Goal: Information Seeking & Learning: Learn about a topic

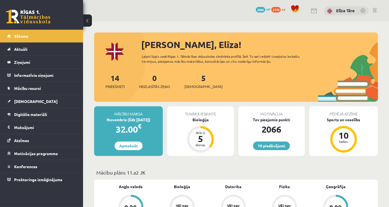
click at [275, 48] on div "Sveika, Elīza!" at bounding box center [259, 44] width 237 height 13
click at [46, 104] on link "[DEMOGRAPHIC_DATA]" at bounding box center [41, 101] width 69 height 13
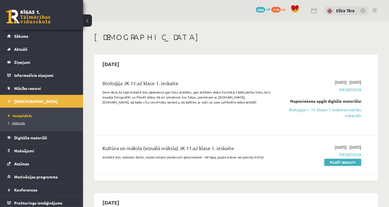
click at [20, 123] on span "Izlabotās" at bounding box center [16, 123] width 17 height 4
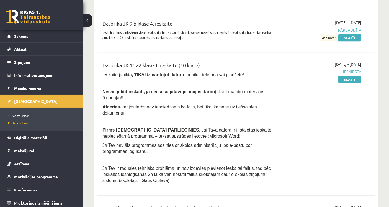
scroll to position [1551, 0]
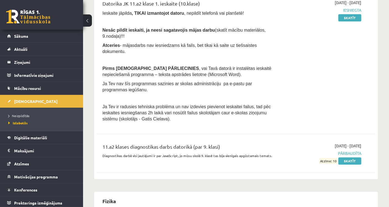
click at [229, 107] on div "Datorika JK 11.a2 klase 1. ieskaite (10.klase) Ieskaite jāpilda , TIKAI izmanto…" at bounding box center [187, 62] width 178 height 125
click at [9, 35] on link "Sākums" at bounding box center [41, 36] width 69 height 13
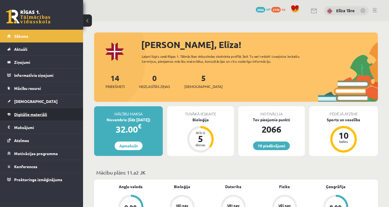
click at [50, 116] on link "Digitālie materiāli" at bounding box center [41, 114] width 69 height 13
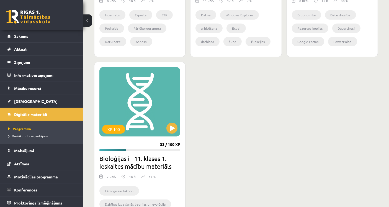
scroll to position [272, 0]
click at [151, 120] on div "XP 100" at bounding box center [139, 101] width 81 height 69
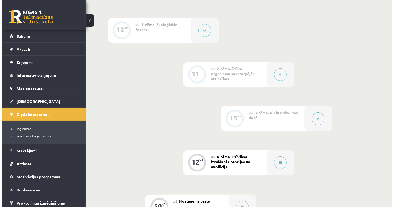
scroll to position [215, 0]
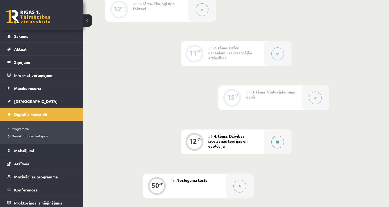
click at [283, 137] on div at bounding box center [278, 141] width 28 height 25
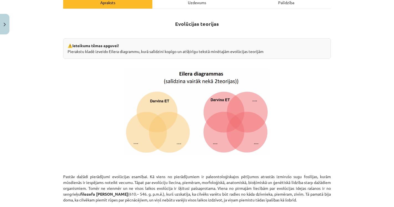
scroll to position [81, 0]
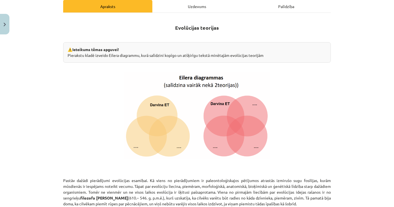
click at [336, 118] on div "Mācību tēma: Bioloģijas i - 11. klases 1. ieskaites mācību materiāls #5 4. tēma…" at bounding box center [197, 103] width 394 height 207
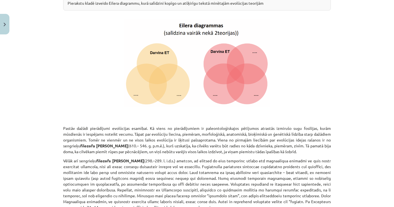
scroll to position [143, 0]
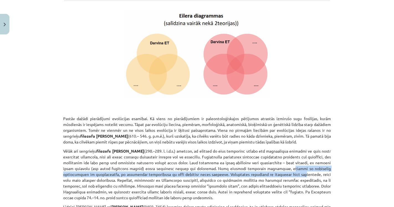
drag, startPoint x: 264, startPoint y: 167, endPoint x: 268, endPoint y: 172, distance: 6.5
click at [268, 172] on p "Vēlāk arī [DEMOGRAPHIC_DATA] filozofs [PERSON_NAME]" at bounding box center [197, 174] width 268 height 52
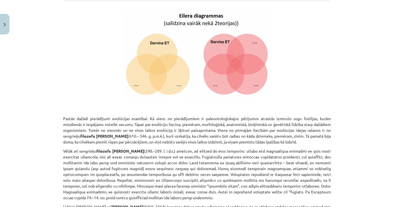
click at [275, 173] on p "Vēlāk arī [DEMOGRAPHIC_DATA] filozofs [PERSON_NAME]" at bounding box center [197, 174] width 268 height 52
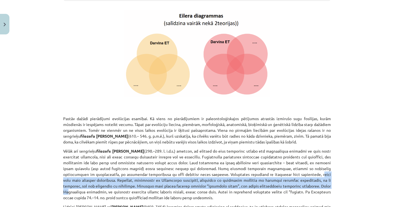
drag, startPoint x: 286, startPoint y: 173, endPoint x: 288, endPoint y: 186, distance: 12.8
click at [288, 186] on p "Vēlāk arī [DEMOGRAPHIC_DATA] filozofs [PERSON_NAME]" at bounding box center [197, 174] width 268 height 52
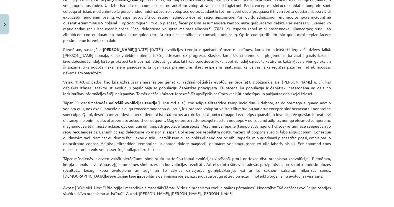
scroll to position [359, 0]
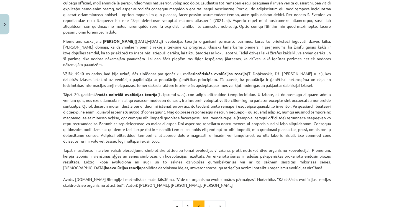
click at [40, 170] on div "Mācību tēma: Bioloģijas i - 11. klases 1. ieskaites mācību materiāls #5 4. tēma…" at bounding box center [197, 103] width 394 height 207
click at [305, 118] on p "Tāpat 20. gadsimtā radās neitrālā evolūcijas teorija" at bounding box center [197, 117] width 268 height 52
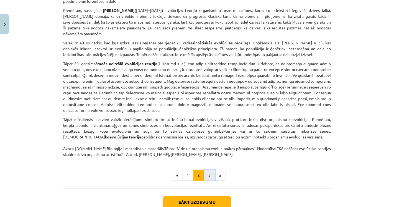
click at [204, 170] on button "3" at bounding box center [209, 175] width 11 height 11
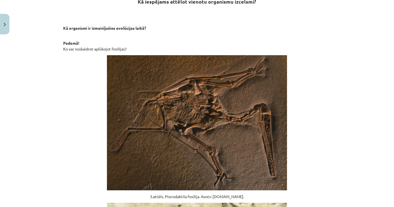
scroll to position [99, 0]
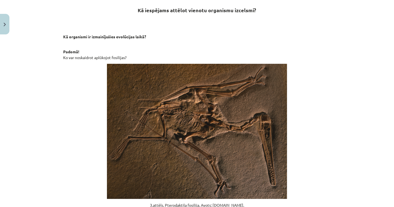
click at [31, 76] on div "Mācību tēma: Bioloģijas i - 11. klases 1. ieskaites mācību materiāls #5 4. tēma…" at bounding box center [197, 103] width 394 height 207
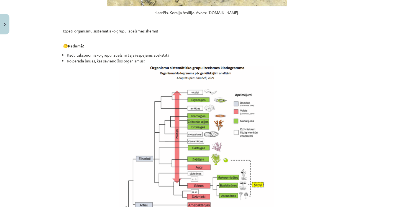
scroll to position [438, 0]
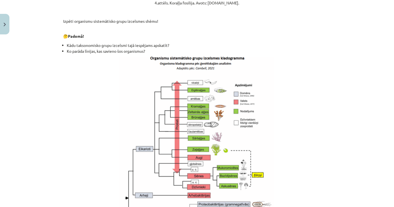
click at [187, 104] on img at bounding box center [197, 148] width 155 height 182
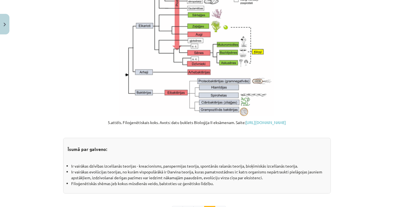
scroll to position [530, 0]
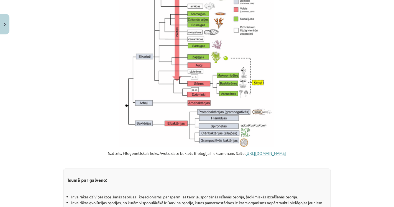
click at [246, 155] on link "[URL][DOMAIN_NAME]" at bounding box center [266, 152] width 40 height 5
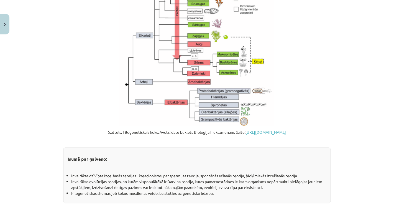
scroll to position [561, 0]
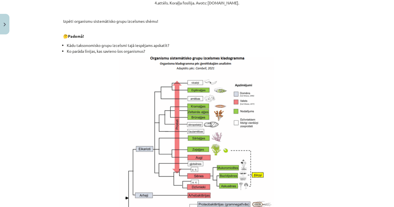
scroll to position [591, 0]
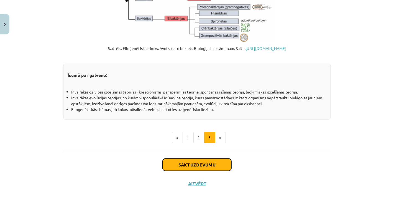
click at [192, 164] on button "Sākt uzdevumu" at bounding box center [197, 165] width 69 height 12
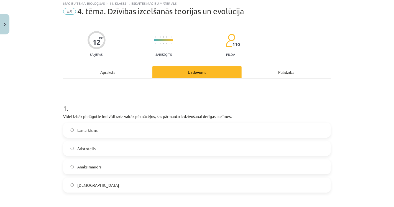
scroll to position [14, 0]
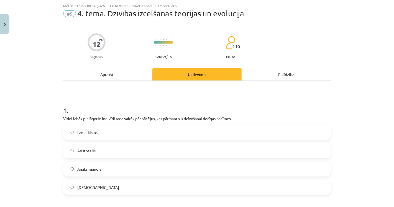
click at [42, 110] on div "Mācību tēma: Bioloģijas i - 11. klases 1. ieskaites mācību materiāls #5 4. tēma…" at bounding box center [197, 103] width 394 height 207
click at [101, 185] on label "[DEMOGRAPHIC_DATA]" at bounding box center [197, 187] width 267 height 14
click at [23, 150] on div "Mācību tēma: Bioloģijas i - 11. klases 1. ieskaites mācību materiāls #5 4. tēma…" at bounding box center [197, 103] width 394 height 207
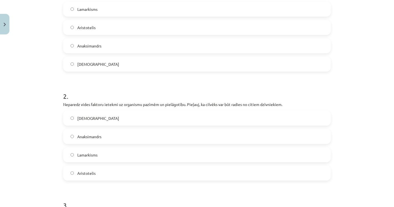
scroll to position [137, 0]
click at [72, 135] on label "Anaksimandrs" at bounding box center [197, 136] width 267 height 14
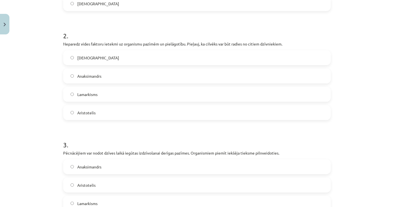
scroll to position [198, 0]
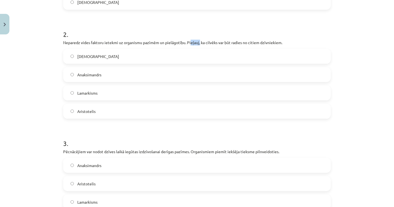
drag, startPoint x: 188, startPoint y: 40, endPoint x: 198, endPoint y: 42, distance: 9.8
click at [198, 42] on p "Neparedz vides faktoru ietekmi uz organismu pazīmēm un pielāgotību. Pieļauj, ka…" at bounding box center [197, 43] width 268 height 6
click at [89, 110] on span "Aristotelis" at bounding box center [86, 111] width 18 height 6
click at [35, 116] on div "Mācību tēma: Bioloģijas i - 11. klases 1. ieskaites mācību materiāls #5 4. tēma…" at bounding box center [197, 103] width 394 height 207
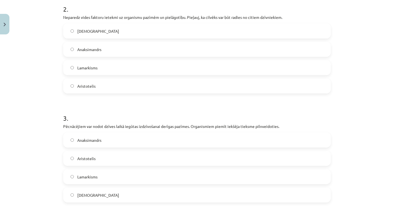
scroll to position [229, 0]
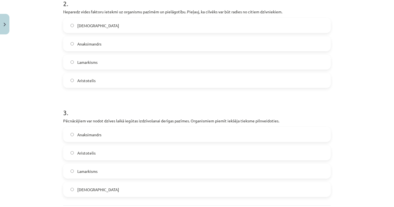
click at [131, 175] on label "Lamarkisms" at bounding box center [197, 171] width 267 height 14
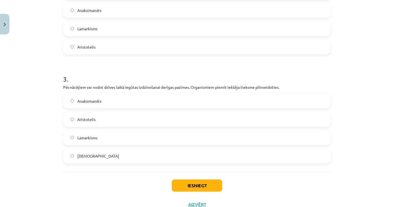
scroll to position [283, 0]
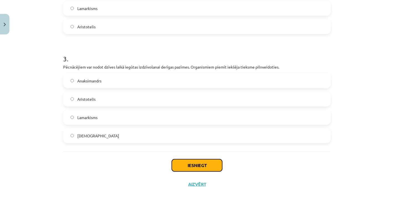
click at [195, 168] on button "Iesniegt" at bounding box center [197, 165] width 50 height 12
click at [128, 169] on div "Iesniegt Aizvērt" at bounding box center [197, 170] width 268 height 39
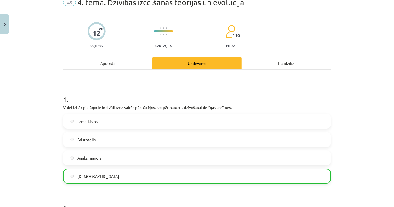
scroll to position [0, 0]
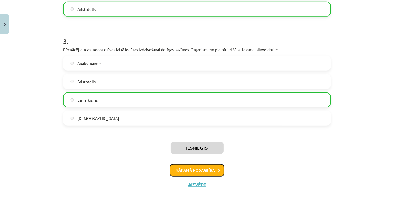
click at [198, 167] on button "Nākamā nodarbība" at bounding box center [197, 170] width 54 height 13
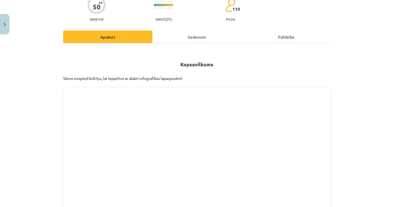
scroll to position [14, 0]
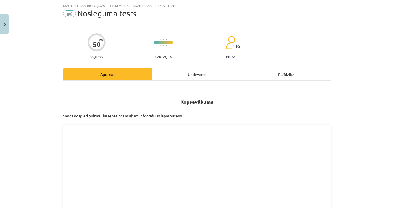
click at [145, 103] on h2 "Kopsavilkums" at bounding box center [197, 98] width 268 height 25
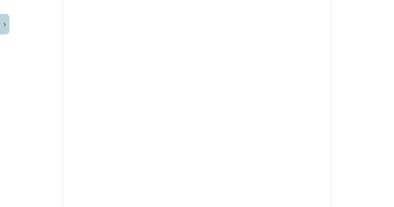
scroll to position [198, 0]
click at [369, 99] on div "Mācību tēma: Bioloģijas i - 11. klases 1. ieskaites mācību materiāls #6 Noslēgu…" at bounding box center [197, 103] width 394 height 207
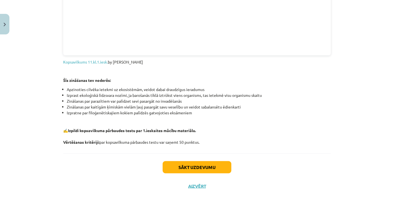
scroll to position [653, 0]
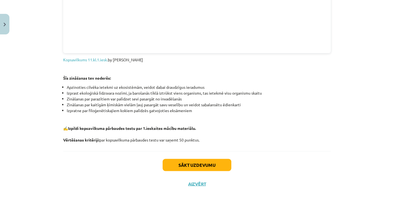
click at [105, 108] on li "Izpratne par filoģenētiskajiem kokiem palīdzēs gatvojoties eksāmeniem" at bounding box center [199, 111] width 264 height 6
click at [126, 109] on li "Izpratne par filoģenētiskajiem kokiem palīdzēs gatvojoties eksāmeniem" at bounding box center [199, 111] width 264 height 6
click at [99, 127] on b "Izpildi kopsavilkuma pārbaudes testu par 1.ieskaites mācību materiālu. Vērtēšan…" at bounding box center [129, 134] width 133 height 17
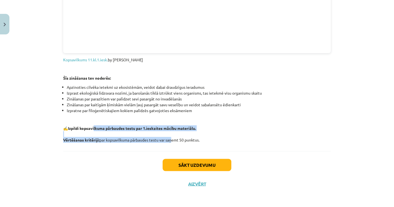
drag, startPoint x: 93, startPoint y: 130, endPoint x: 170, endPoint y: 137, distance: 77.3
click at [170, 137] on p "✍️ Izpildi kopsavilkuma pārbaudes testu par 1.ieskaites mācību materiālu. Vērtē…" at bounding box center [197, 133] width 268 height 17
click at [170, 138] on p "✍️ Izpildi kopsavilkuma pārbaudes testu par 1.ieskaites mācību materiālu. Vērtē…" at bounding box center [197, 133] width 268 height 17
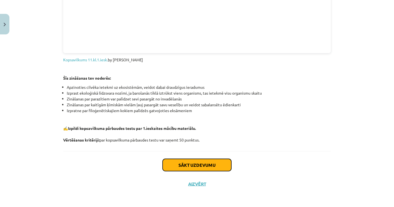
click at [206, 166] on button "Sākt uzdevumu" at bounding box center [197, 165] width 69 height 12
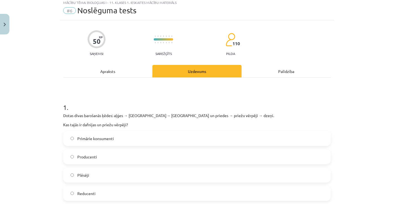
scroll to position [14, 0]
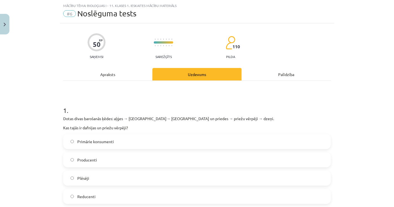
click at [49, 139] on div "Mācību tēma: Bioloģijas i - 11. klases 1. ieskaites mācību materiāls #6 Noslēgu…" at bounding box center [197, 103] width 394 height 207
click at [99, 159] on label "Producenti" at bounding box center [197, 160] width 267 height 14
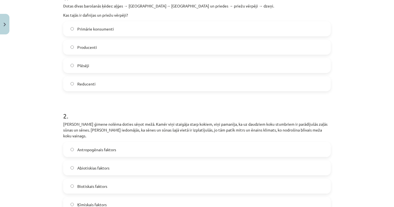
scroll to position [137, 0]
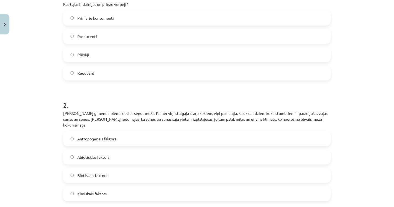
click at [46, 131] on div "Mācību tēma: Bioloģijas i - 11. klases 1. ieskaites mācību materiāls #6 Noslēgu…" at bounding box center [197, 103] width 394 height 207
click at [122, 150] on label "Abiotiskias faktors" at bounding box center [197, 157] width 267 height 14
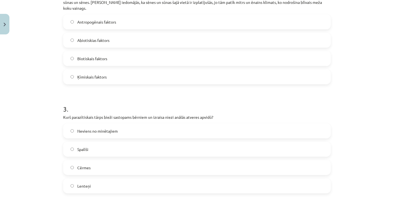
scroll to position [260, 0]
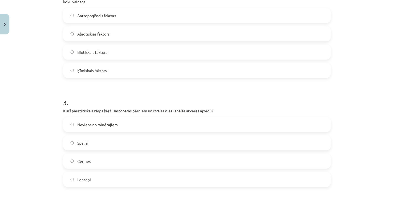
click at [86, 137] on label "Spalīši" at bounding box center [197, 143] width 267 height 14
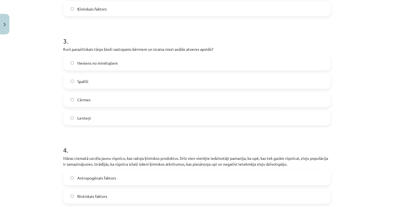
scroll to position [352, 0]
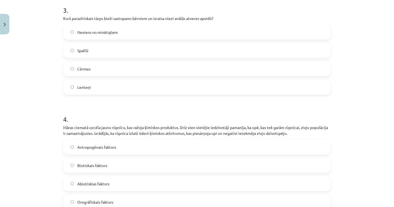
click at [108, 144] on span "Antropogēnais faktors" at bounding box center [96, 147] width 39 height 6
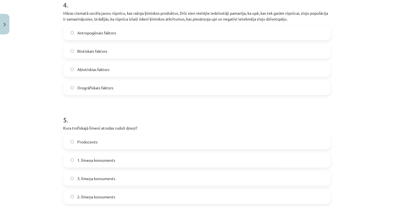
scroll to position [476, 0]
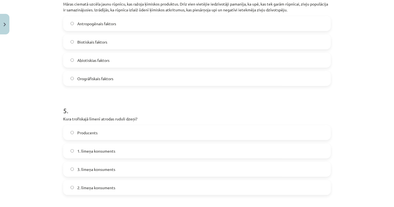
click at [89, 180] on div "2. līmeņa konsuments" at bounding box center [197, 187] width 268 height 15
click at [89, 185] on span "2. līmeņa konsuments" at bounding box center [96, 188] width 38 height 6
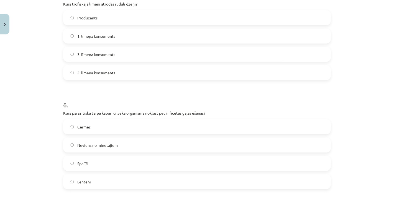
scroll to position [599, 0]
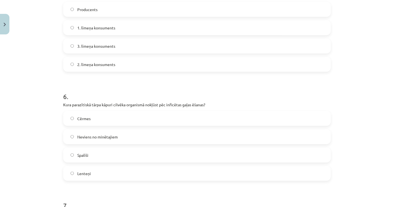
click at [119, 166] on label "Lenteņi" at bounding box center [197, 173] width 267 height 14
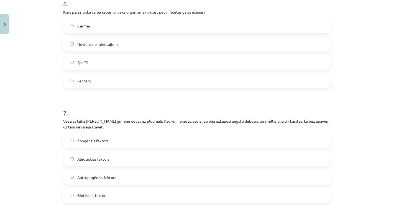
scroll to position [722, 0]
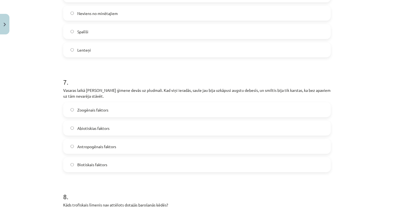
click at [112, 144] on span "Antropogēnais faktors" at bounding box center [96, 147] width 39 height 6
click at [99, 125] on span "Abiotiskias faktors" at bounding box center [93, 128] width 32 height 6
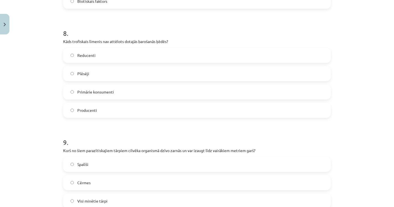
scroll to position [876, 0]
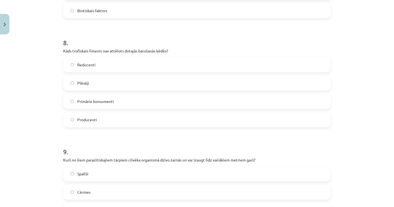
click at [39, 83] on div "Mācību tēma: Bioloģijas i - 11. klases 1. ieskaites mācību materiāls #6 Noslēgu…" at bounding box center [197, 103] width 394 height 207
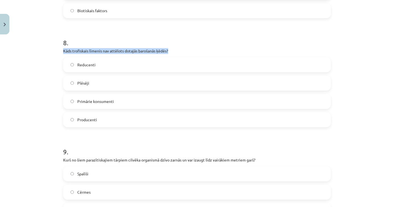
drag, startPoint x: 170, startPoint y: 43, endPoint x: 54, endPoint y: 46, distance: 115.6
click at [54, 46] on div "Mācību tēma: Bioloģijas i - 11. klases 1. ieskaites mācību materiāls #6 Noslēgu…" at bounding box center [197, 103] width 394 height 207
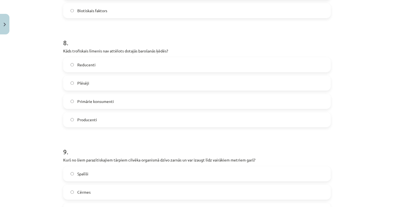
click at [52, 57] on div "Mācību tēma: Bioloģijas i - 11. klases 1. ieskaites mācību materiāls #6 Noslēgu…" at bounding box center [197, 103] width 394 height 207
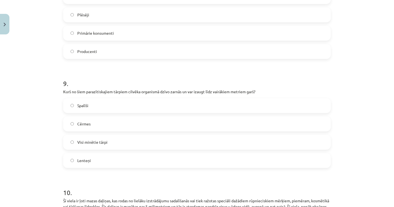
scroll to position [941, 0]
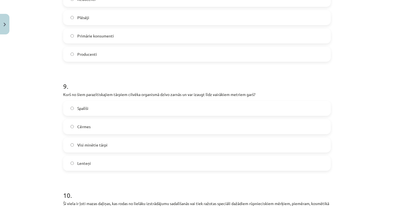
click at [91, 158] on label "Lenteņi" at bounding box center [197, 163] width 267 height 14
click at [31, 118] on div "Mācību tēma: Bioloģijas i - 11. klases 1. ieskaites mācību materiāls #6 Noslēgu…" at bounding box center [197, 103] width 394 height 207
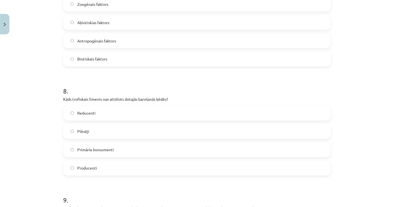
scroll to position [818, 0]
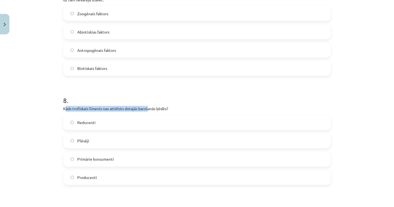
drag, startPoint x: 63, startPoint y: 101, endPoint x: 148, endPoint y: 105, distance: 84.9
click at [147, 106] on p "Kāds trofiskais līmenis nav attēlots dotajās barošanās ķēdēs?" at bounding box center [197, 109] width 268 height 6
click at [154, 106] on p "Kāds trofiskais līmenis nav attēlots dotajās barošanās ķēdēs?" at bounding box center [197, 109] width 268 height 6
click at [84, 120] on span "Reducenti" at bounding box center [86, 123] width 18 height 6
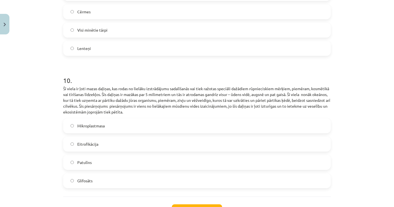
scroll to position [1064, 0]
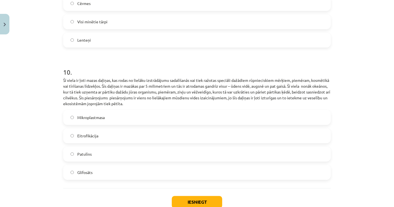
click at [98, 114] on span "Mikroplastmasa" at bounding box center [90, 117] width 27 height 6
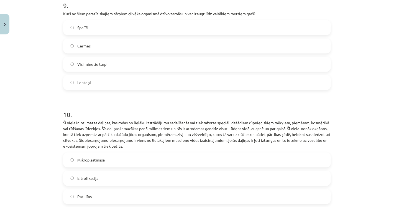
scroll to position [1095, 0]
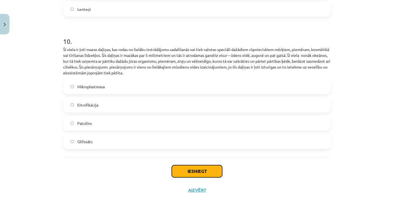
click at [202, 166] on button "Iesniegt" at bounding box center [197, 171] width 50 height 12
click at [132, 180] on div "Iesniegt Aizvērt" at bounding box center [197, 176] width 268 height 39
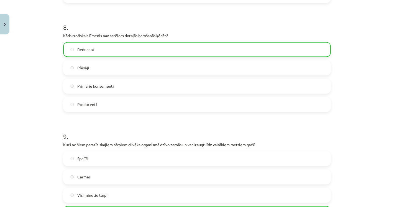
scroll to position [880, 0]
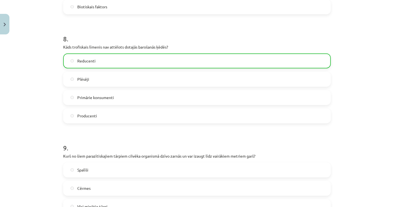
click at [355, 129] on div "Mācību tēma: Bioloģijas i - 11. klases 1. ieskaites mācību materiāls #6 Noslēgu…" at bounding box center [197, 103] width 394 height 207
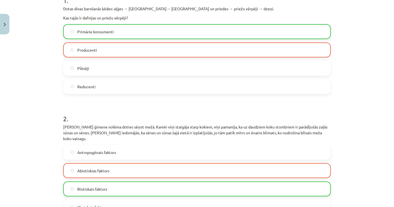
scroll to position [118, 0]
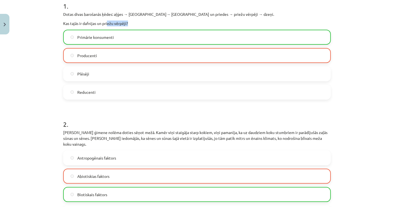
drag, startPoint x: 105, startPoint y: 23, endPoint x: 138, endPoint y: 23, distance: 33.0
click at [138, 23] on p "Kas tajās ir dafnijas un priežu vērpēji?" at bounding box center [197, 24] width 268 height 6
drag, startPoint x: 82, startPoint y: 22, endPoint x: 124, endPoint y: 22, distance: 41.9
click at [124, 22] on p "Kas tajās ir dafnijas un priežu vērpēji?" at bounding box center [197, 24] width 268 height 6
click at [137, 14] on p "Dotas divas barošanās ķēdes: aļģes → [GEOGRAPHIC_DATA]→ [GEOGRAPHIC_DATA] un pr…" at bounding box center [197, 14] width 268 height 6
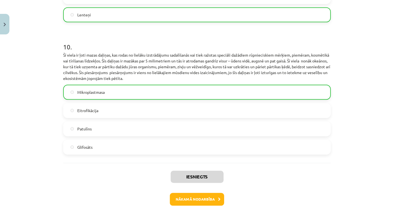
scroll to position [1112, 0]
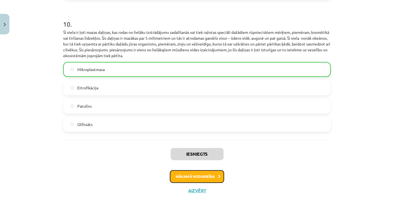
click at [183, 172] on button "Nākamā nodarbība" at bounding box center [197, 176] width 54 height 13
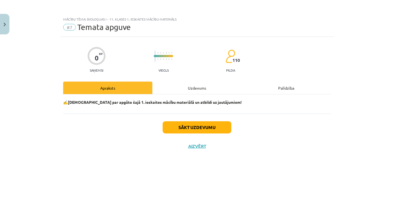
scroll to position [0, 0]
click at [176, 125] on button "Sākt uzdevumu" at bounding box center [197, 127] width 69 height 12
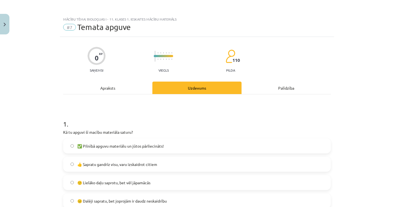
click at [22, 130] on div "Mācību tēma: Bioloģijas i - 11. klases 1. ieskaites mācību materiāls #7 Temata …" at bounding box center [197, 103] width 394 height 207
click at [99, 147] on span "✅ Pilnībā apguvu materiālu un jūtos pārliecināts!" at bounding box center [120, 146] width 86 height 6
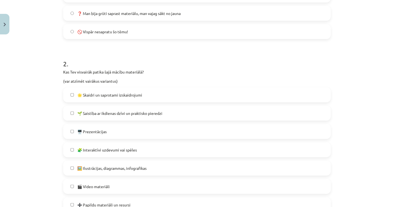
scroll to position [215, 0]
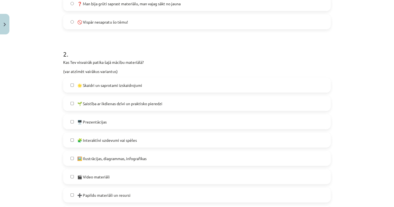
click at [90, 81] on label "🌟 Skaidri un saprotami izskaidrojumi" at bounding box center [197, 85] width 267 height 14
click at [94, 103] on span "🌱 Saistība ar ikdienas dzīvi un praktisko pieredzi" at bounding box center [119, 104] width 85 height 6
click at [36, 120] on div "Mācību tēma: Bioloģijas i - 11. klases 1. ieskaites mācību materiāls #7 Temata …" at bounding box center [197, 103] width 394 height 207
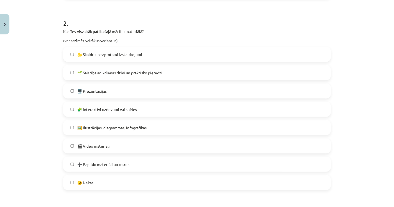
click at [74, 91] on label "🖥️ Prezentācijas" at bounding box center [197, 91] width 267 height 14
click at [43, 114] on div "Mācību tēma: Bioloģijas i - 11. klases 1. ieskaites mācību materiāls #7 Temata …" at bounding box center [197, 103] width 394 height 207
click at [89, 146] on span "🎬 Video materiāli" at bounding box center [93, 146] width 32 height 6
click at [40, 141] on div "Mācību tēma: Bioloģijas i - 11. klases 1. ieskaites mācību materiāls #7 Temata …" at bounding box center [197, 103] width 394 height 207
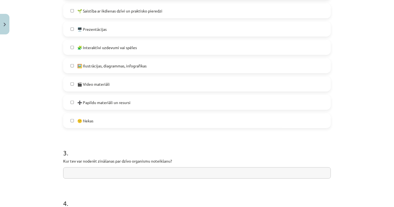
scroll to position [339, 0]
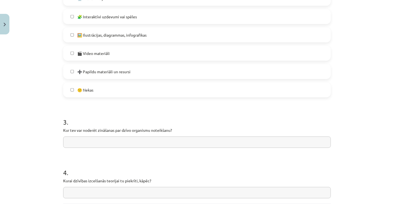
click at [81, 141] on input "text" at bounding box center [197, 141] width 268 height 11
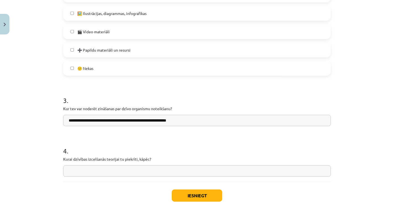
scroll to position [369, 0]
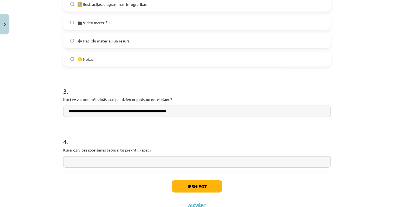
type input "**********"
click at [139, 160] on input "text" at bounding box center [197, 161] width 268 height 11
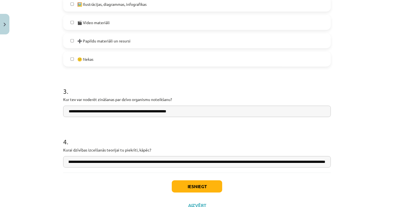
scroll to position [0, 195]
click at [285, 162] on input "**********" at bounding box center [197, 161] width 268 height 11
click at [323, 161] on input "**********" at bounding box center [197, 161] width 268 height 11
click at [322, 161] on input "**********" at bounding box center [197, 161] width 268 height 11
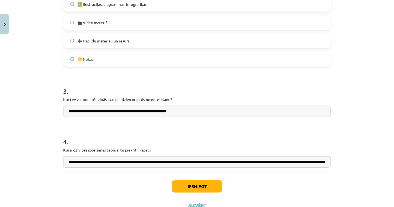
scroll to position [0, 232]
click at [282, 161] on input "**********" at bounding box center [197, 161] width 268 height 11
click at [150, 162] on input "**********" at bounding box center [197, 161] width 268 height 11
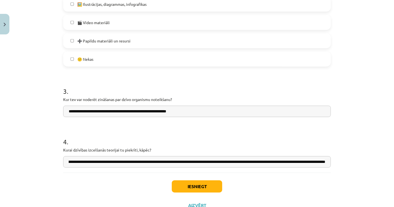
scroll to position [0, 228]
type input "**********"
click at [313, 137] on h1 "4 ." at bounding box center [197, 136] width 268 height 17
click at [199, 189] on button "Iesniegt" at bounding box center [197, 186] width 50 height 12
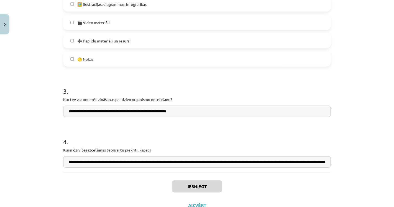
click at [211, 142] on h1 "4 ." at bounding box center [197, 136] width 268 height 17
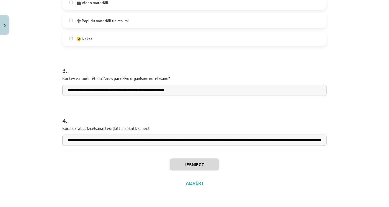
scroll to position [203, 0]
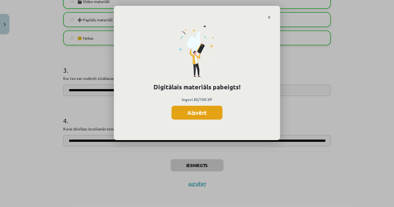
click at [209, 113] on button "Aizvērt" at bounding box center [197, 113] width 51 height 14
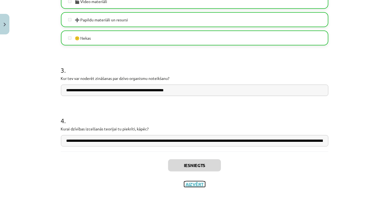
click at [198, 182] on button "Aizvērt" at bounding box center [194, 184] width 21 height 6
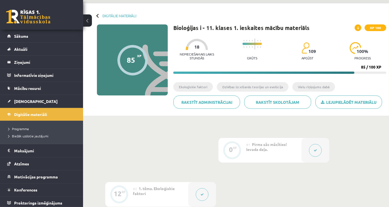
scroll to position [0, 0]
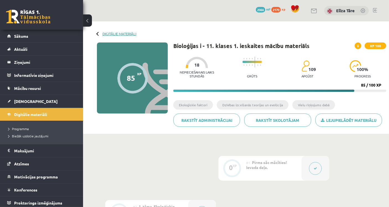
click at [115, 34] on link "Digitālie materiāli" at bounding box center [120, 34] width 34 height 4
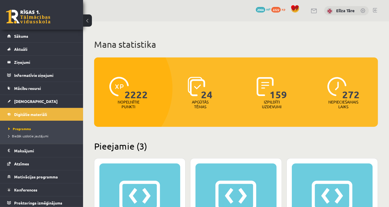
drag, startPoint x: 202, startPoint y: 91, endPoint x: 220, endPoint y: 92, distance: 17.5
click at [220, 92] on div "24 Apgūtās tēmas" at bounding box center [200, 93] width 69 height 38
click at [220, 106] on div "24 Apgūtās tēmas" at bounding box center [200, 93] width 69 height 38
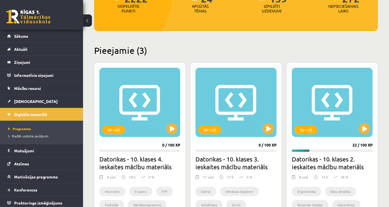
scroll to position [35, 0]
